Goal: Transaction & Acquisition: Purchase product/service

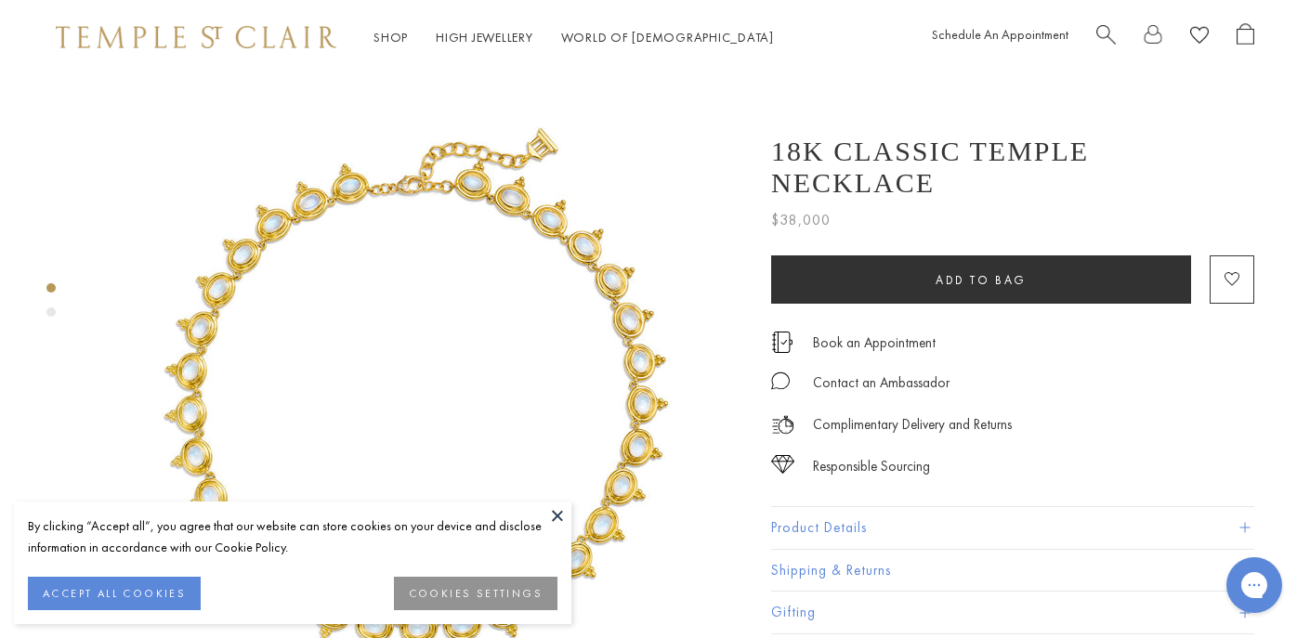
click at [561, 515] on button at bounding box center [558, 516] width 28 height 28
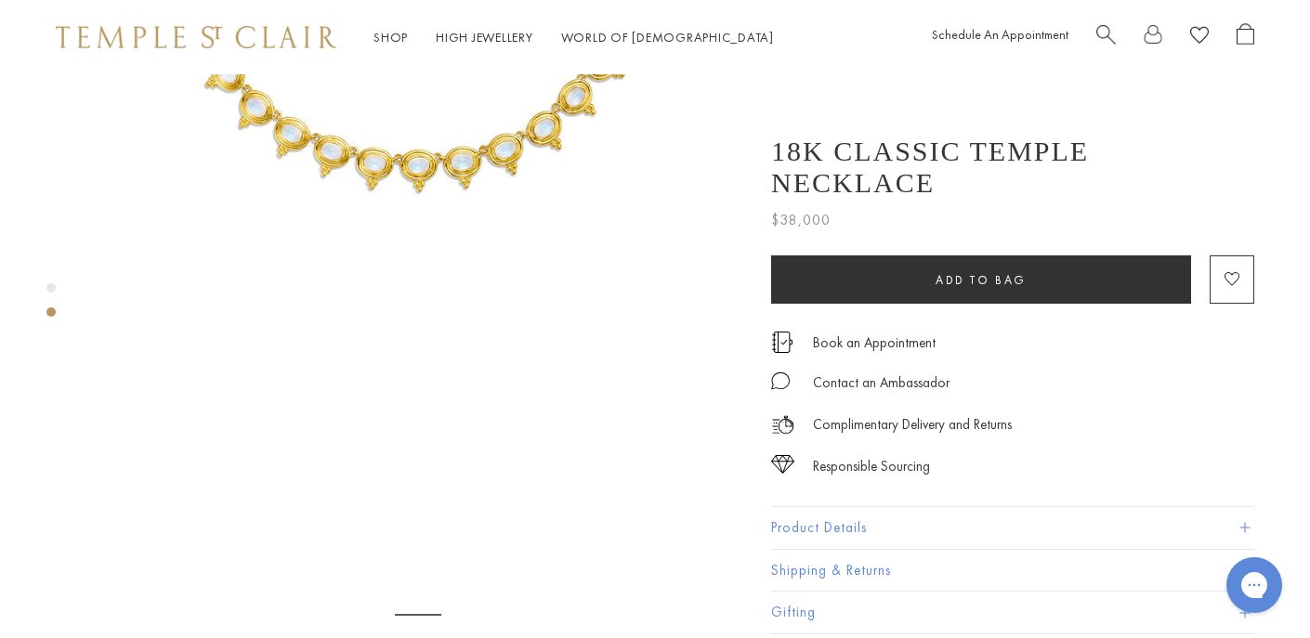
scroll to position [505, 0]
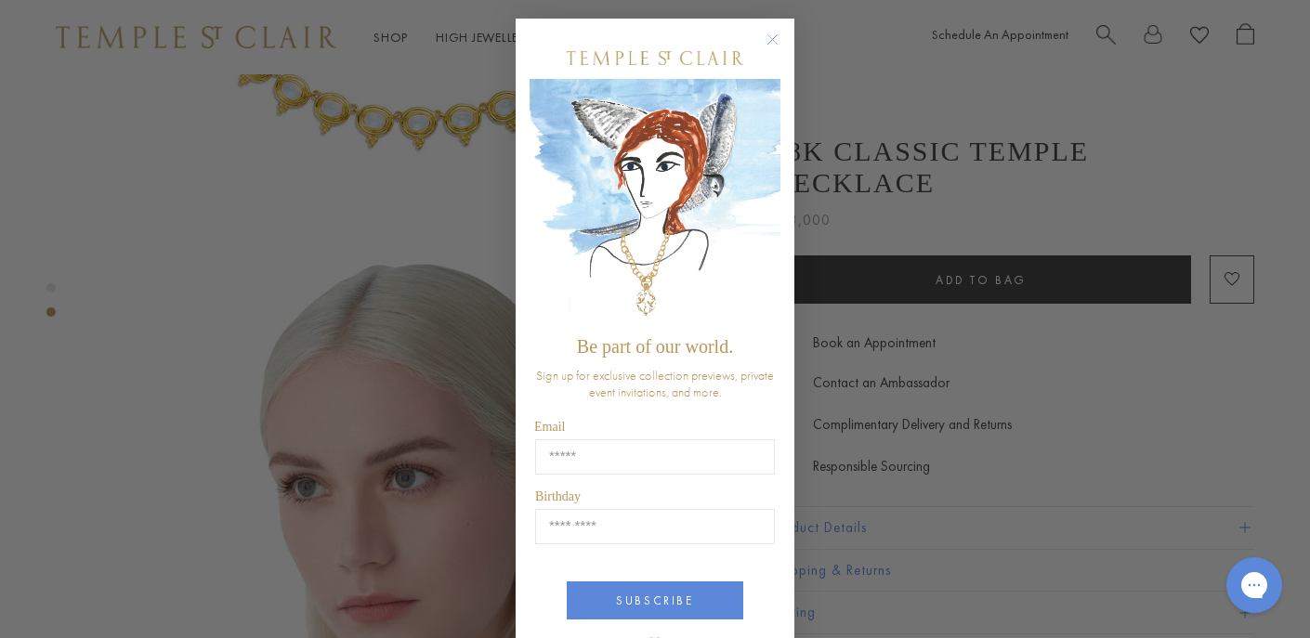
click at [772, 35] on circle "Close dialog" at bounding box center [773, 40] width 22 height 22
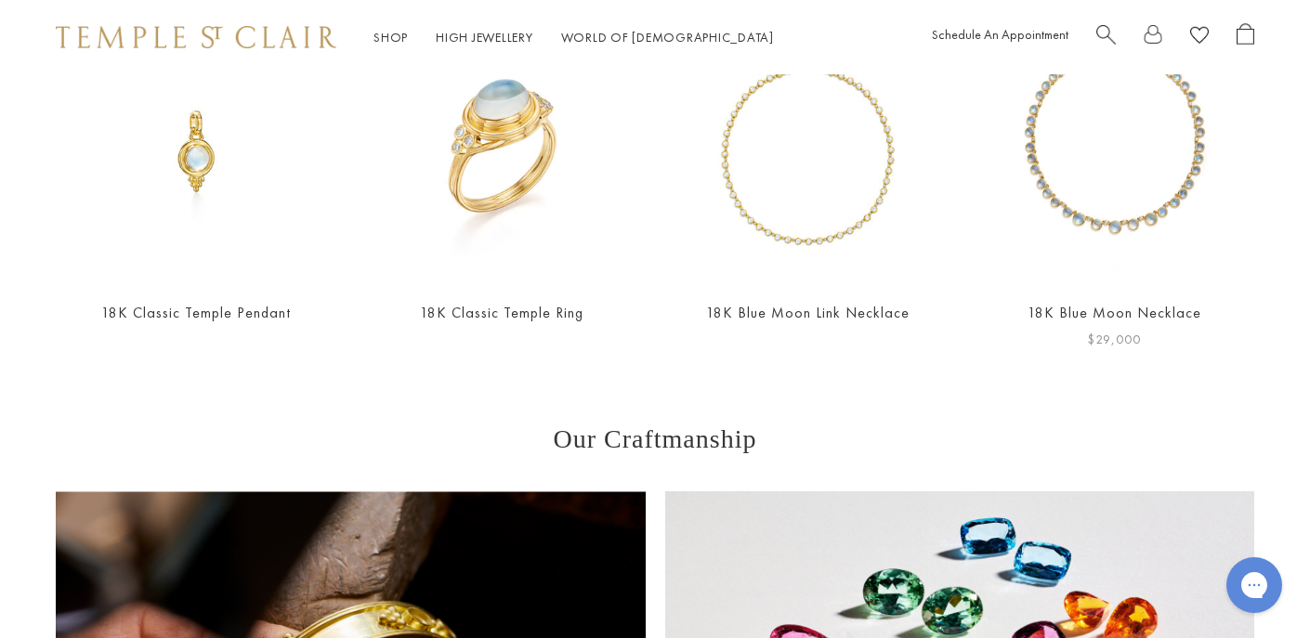
scroll to position [1359, 0]
